Goal: Navigation & Orientation: Find specific page/section

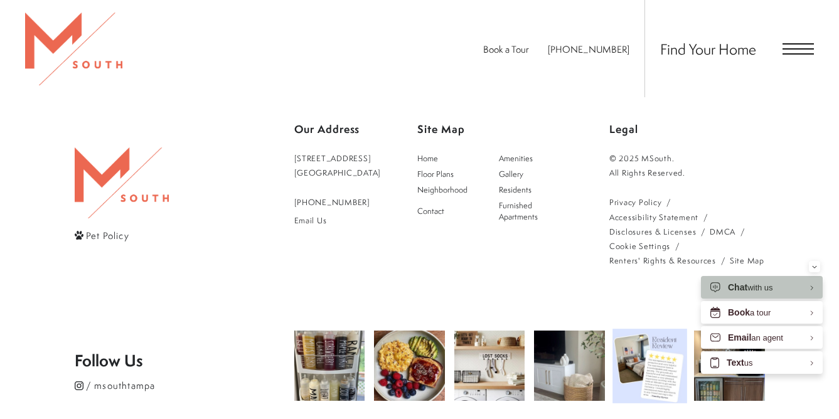
scroll to position [2218, 0]
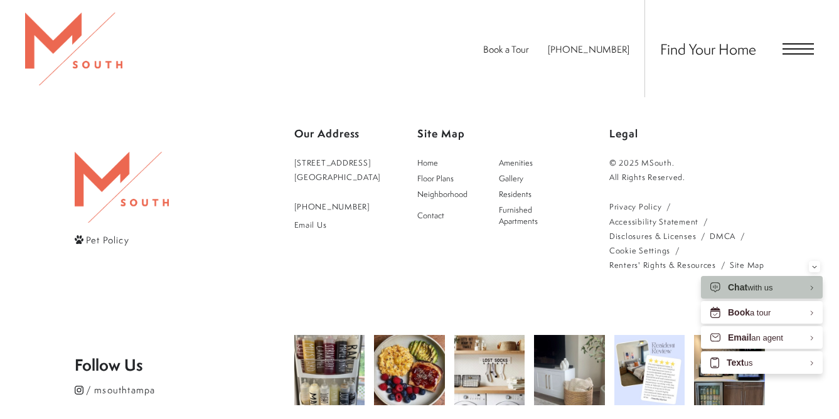
click at [117, 233] on span "Pet Policy" at bounding box center [107, 239] width 43 height 13
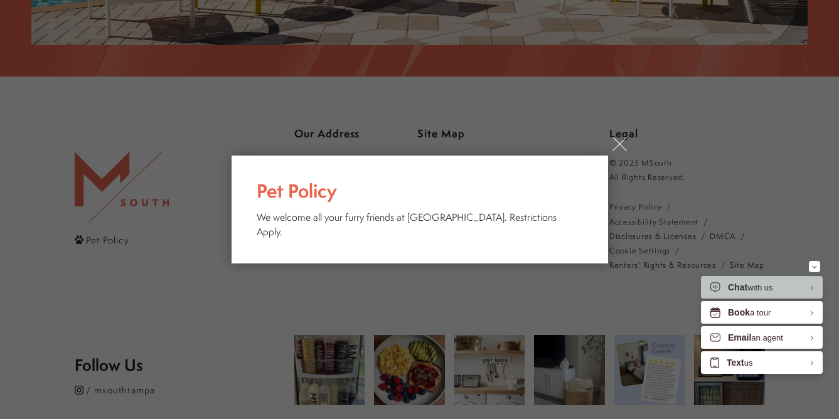
click at [144, 222] on div "× Pet Policy We welcome all your furry friends at [GEOGRAPHIC_DATA]. Restrictio…" at bounding box center [419, 209] width 839 height 419
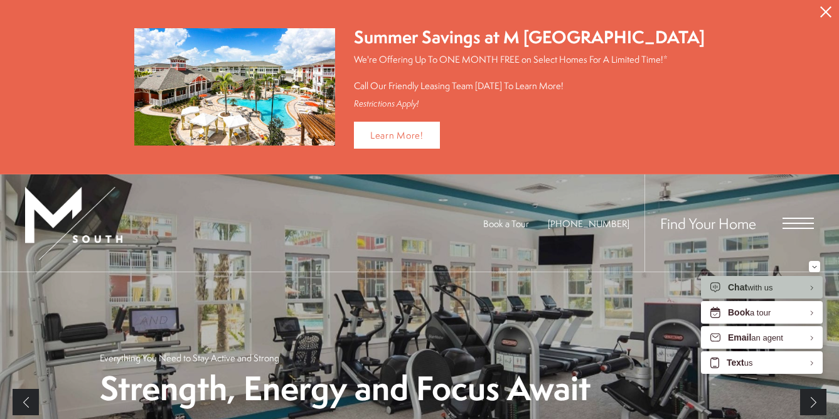
click at [820, 13] on icon "Close Alert" at bounding box center [825, 11] width 11 height 11
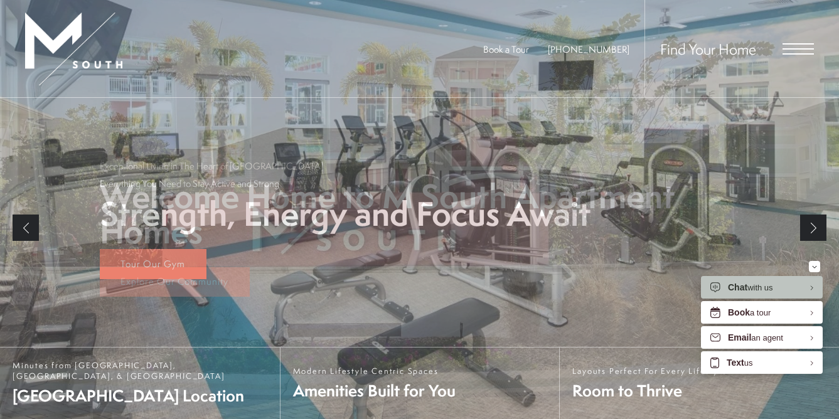
click at [799, 49] on span "Open Menu" at bounding box center [798, 48] width 31 height 1
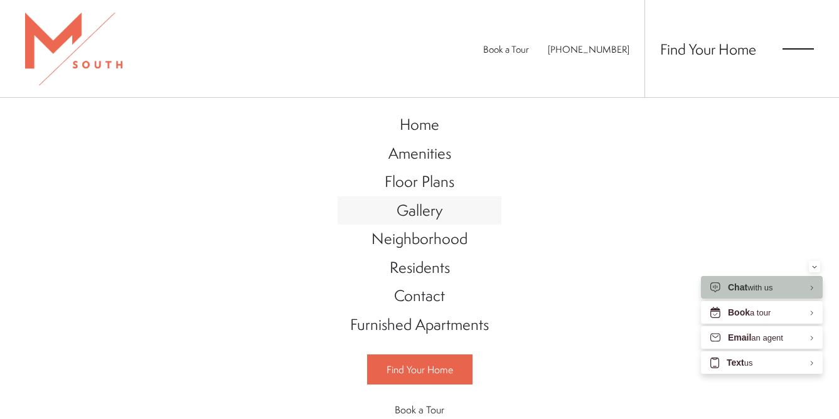
click at [422, 219] on span "Gallery" at bounding box center [420, 210] width 46 height 21
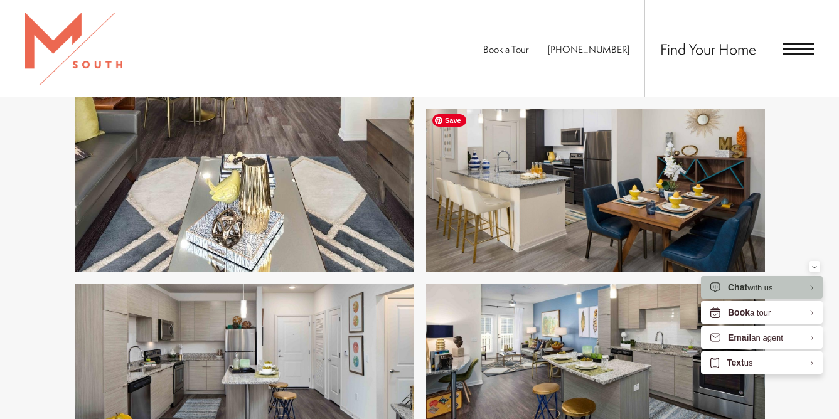
scroll to position [2883, 0]
